Goal: Task Accomplishment & Management: Use online tool/utility

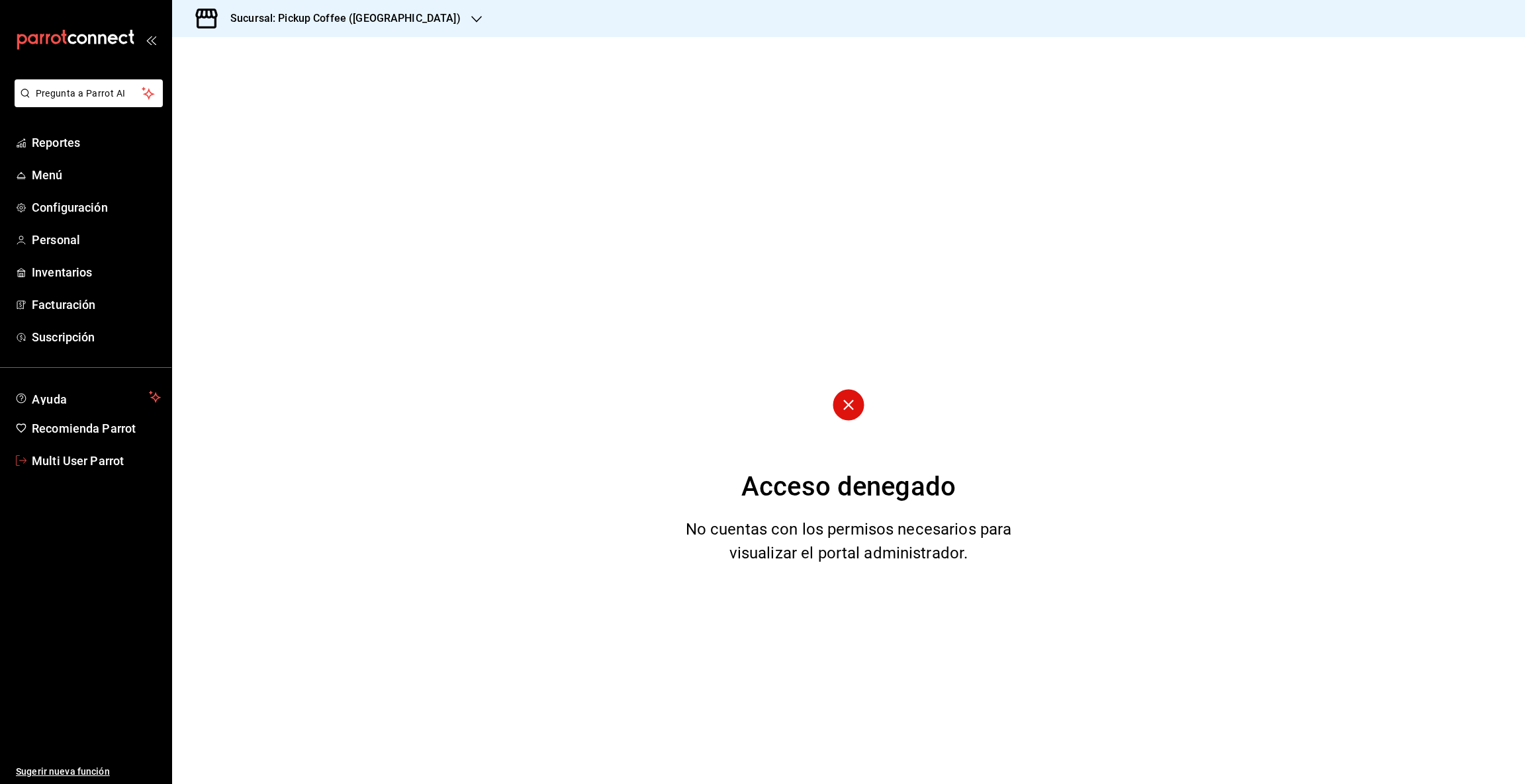
click at [57, 461] on span "Multi User Parrot" at bounding box center [96, 461] width 129 height 18
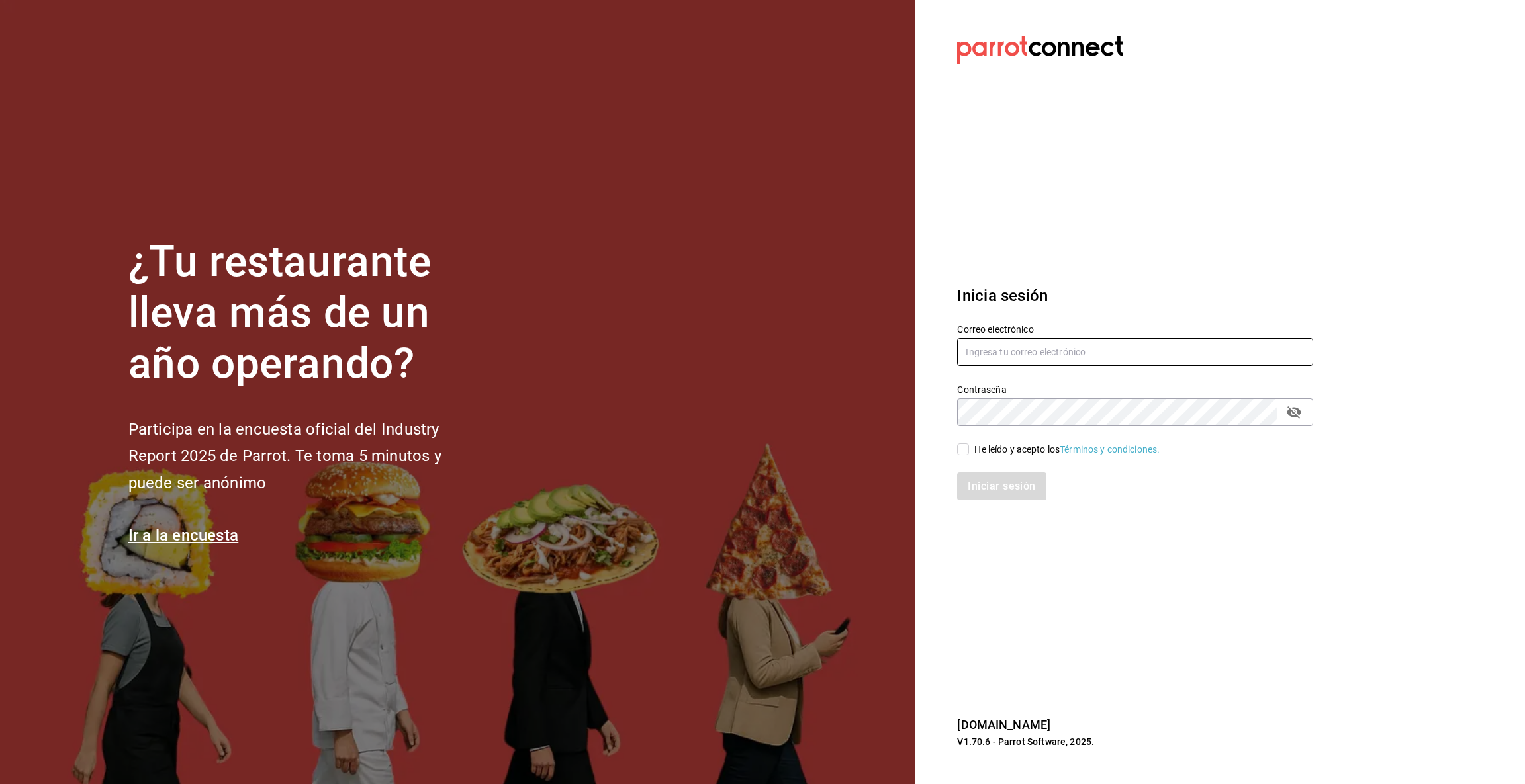
click at [1047, 352] on input "text" at bounding box center [1135, 352] width 356 height 28
type input "[EMAIL_ADDRESS][DOMAIN_NAME]"
click at [964, 457] on div "Iniciar sesión" at bounding box center [1127, 478] width 372 height 44
click at [961, 452] on input "He leído y acepto los Términos y condiciones." at bounding box center [963, 450] width 12 height 12
checkbox input "true"
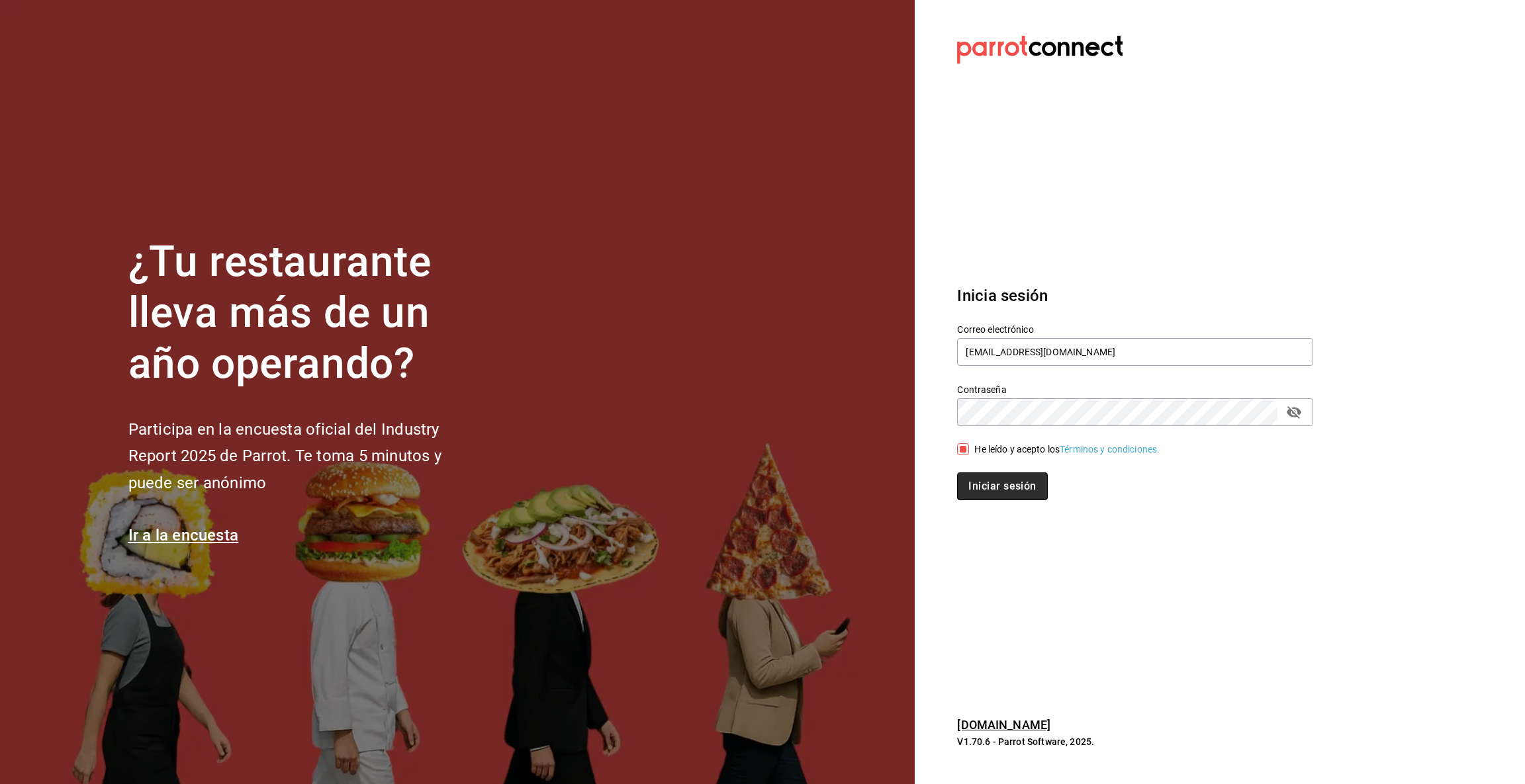
click at [983, 486] on button "Iniciar sesión" at bounding box center [1002, 486] width 90 height 28
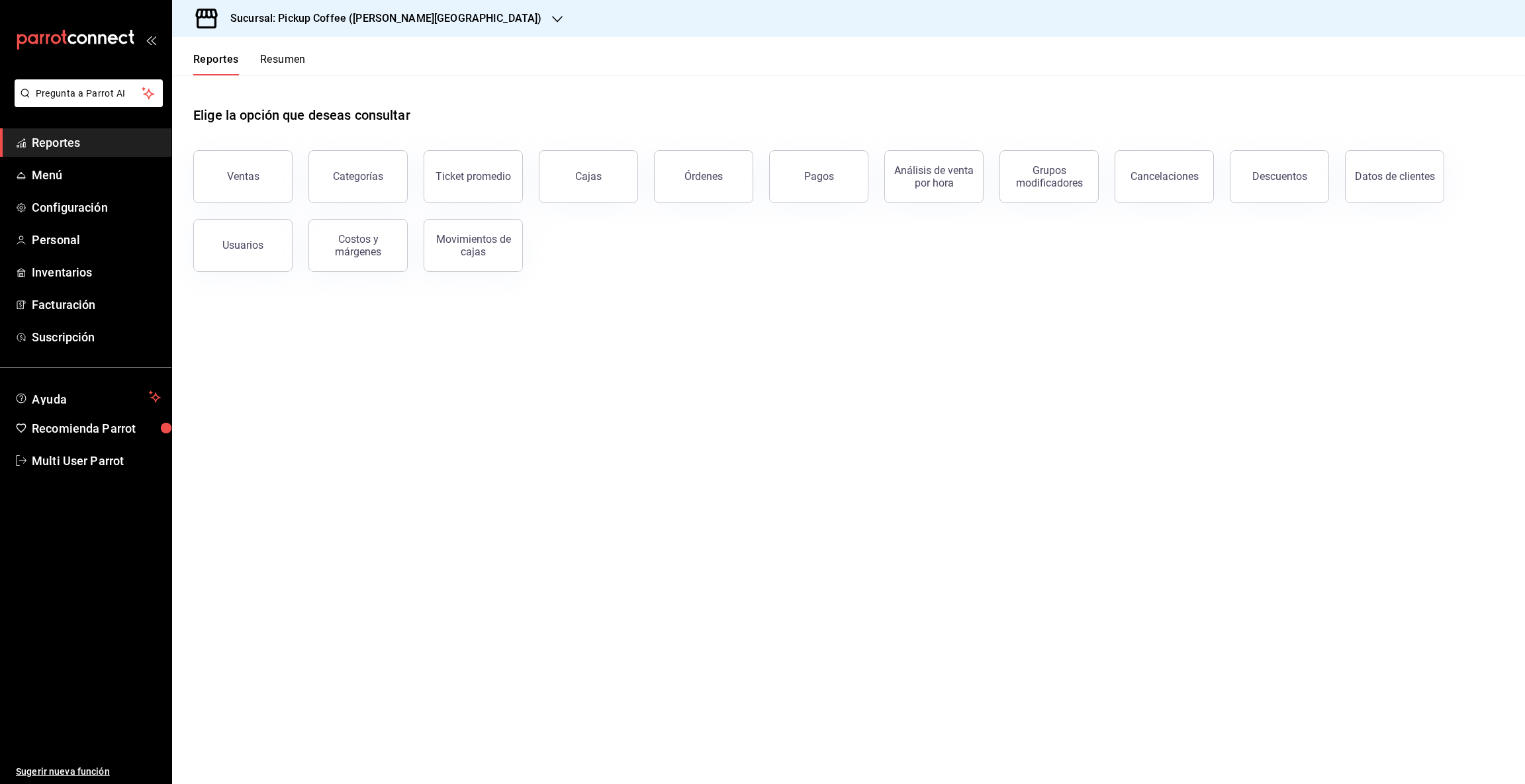
click at [552, 18] on icon "button" at bounding box center [557, 19] width 11 height 11
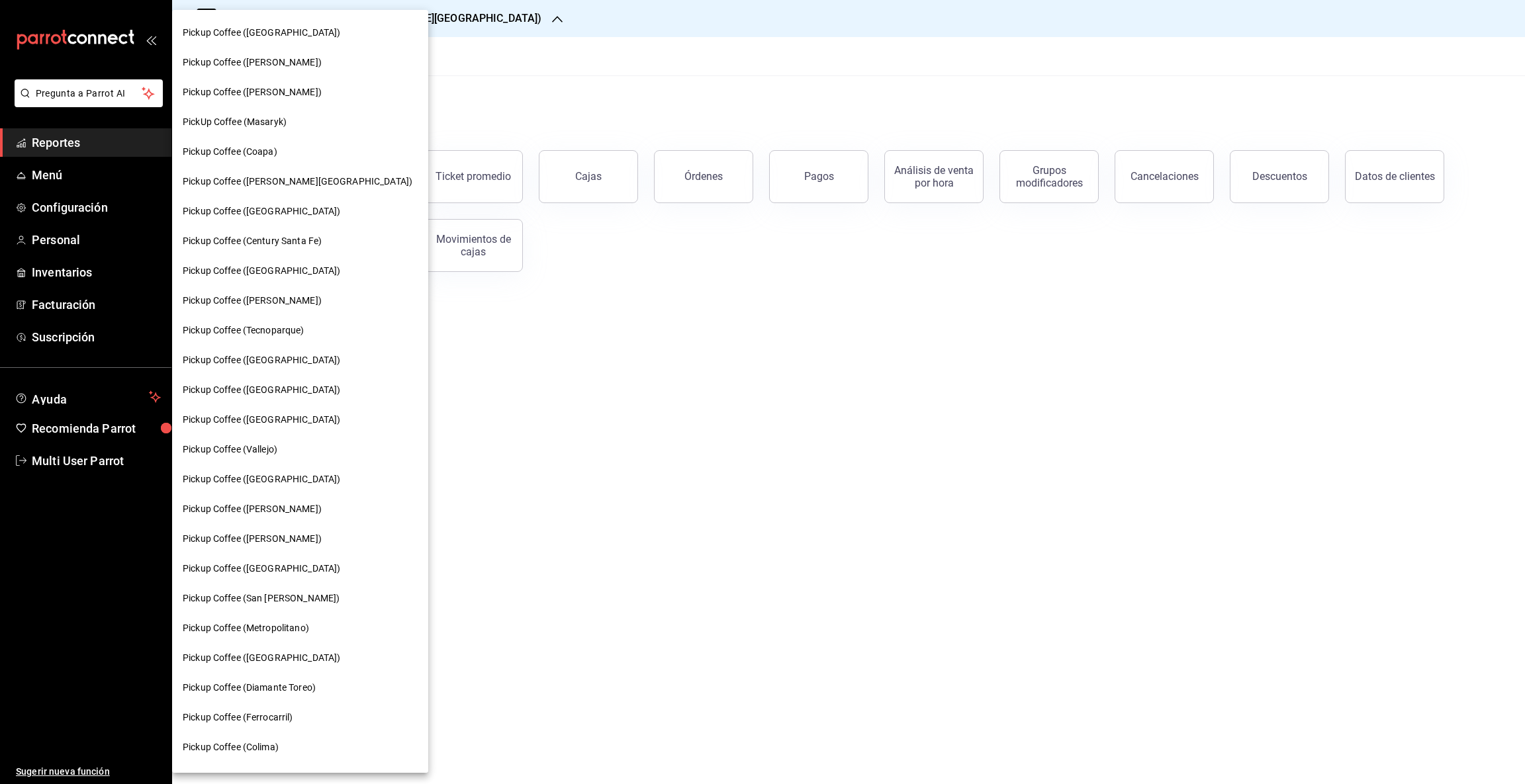
scroll to position [46, 0]
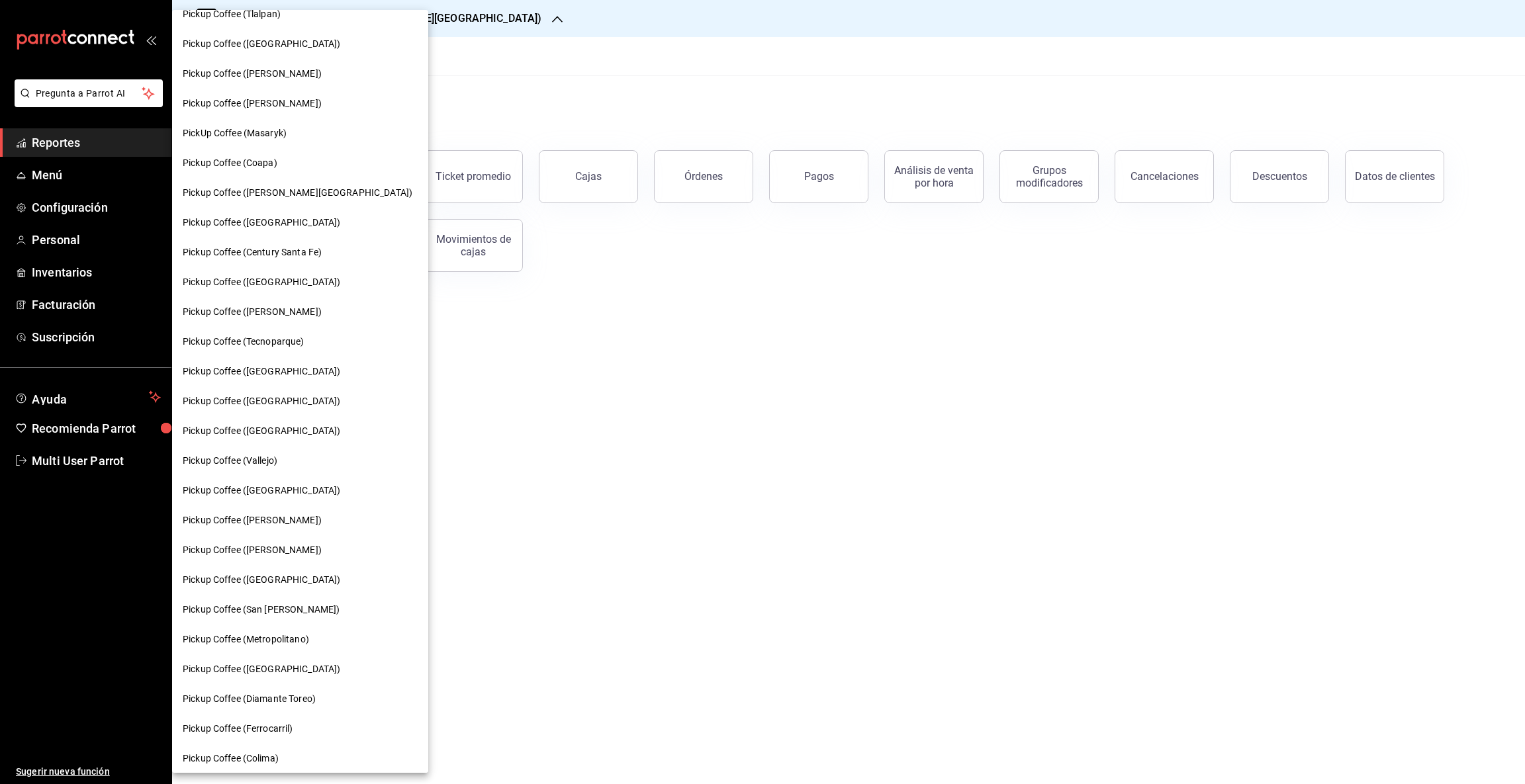
click at [281, 194] on span "Pickup Coffee (Guadalupe Inn)" at bounding box center [298, 193] width 230 height 14
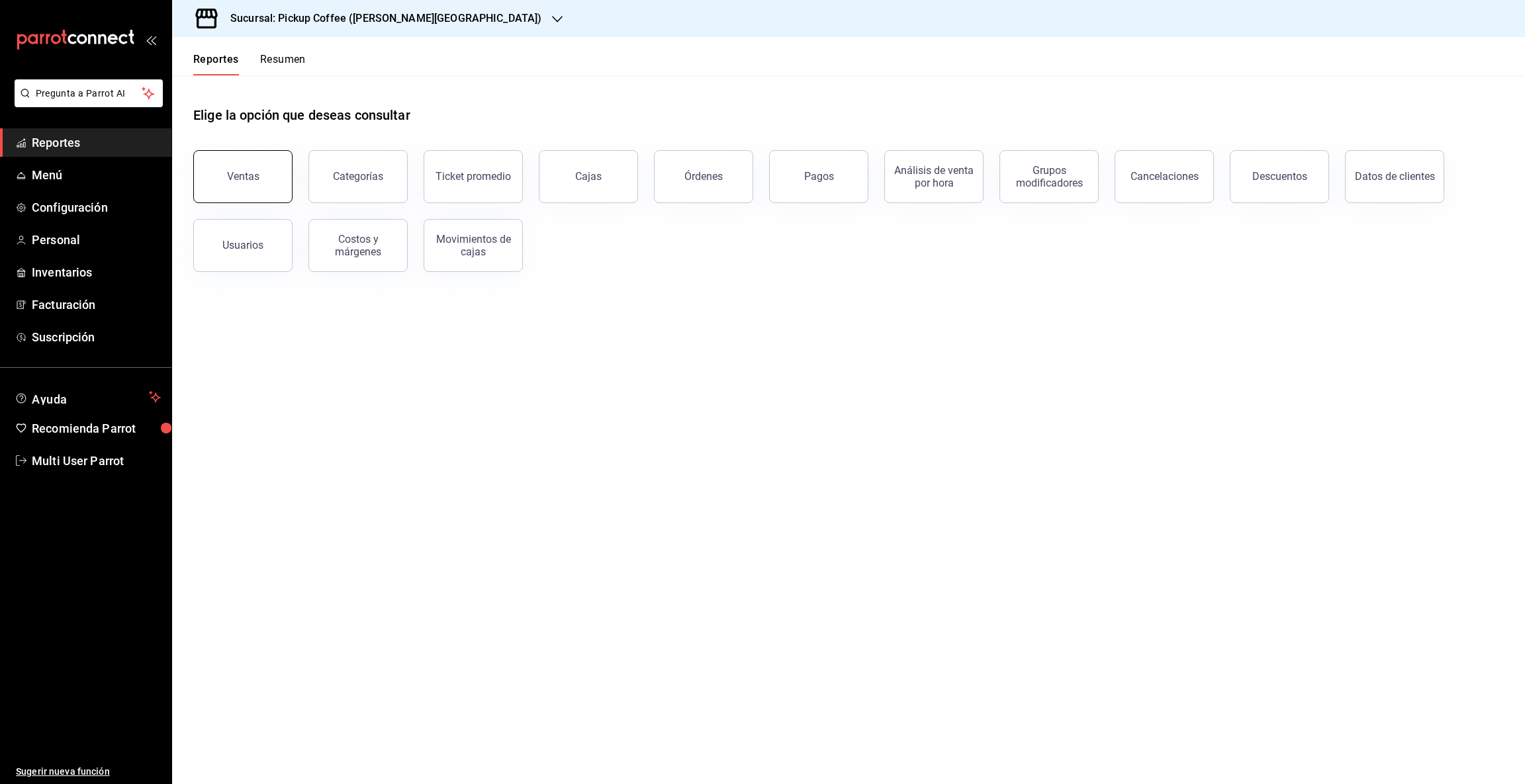
click at [259, 176] on button "Ventas" at bounding box center [242, 176] width 99 height 53
